Goal: Navigation & Orientation: Find specific page/section

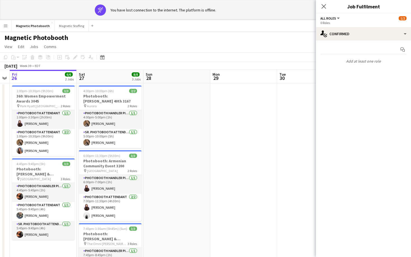
scroll to position [0, 150]
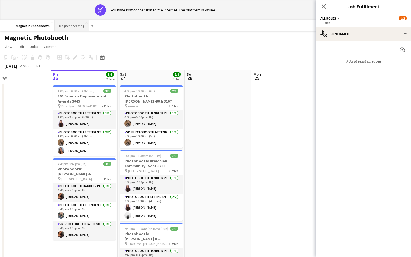
click at [65, 24] on button "Magnetic Staffing Close" at bounding box center [72, 25] width 34 height 11
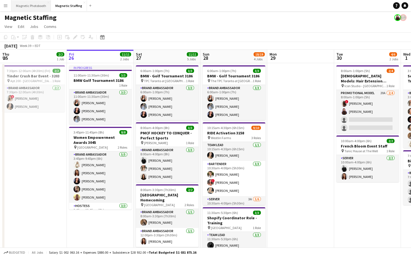
click at [32, 6] on button "Magnetic Photobooth Close" at bounding box center [30, 5] width 39 height 11
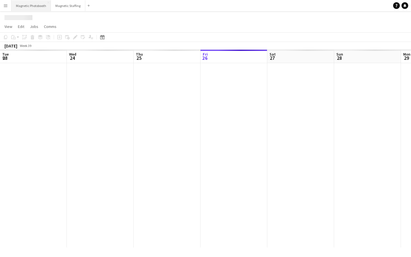
scroll to position [0, 134]
